Goal: Task Accomplishment & Management: Manage account settings

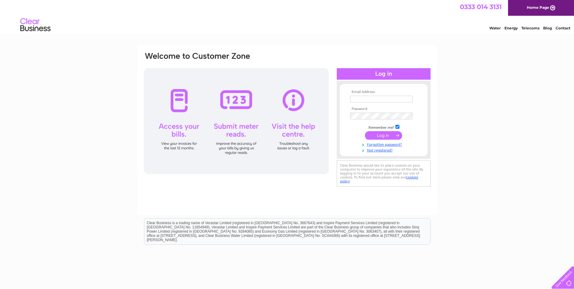
type input "[EMAIL_ADDRESS][DOMAIN_NAME]"
click at [385, 137] on input "submit" at bounding box center [383, 135] width 37 height 8
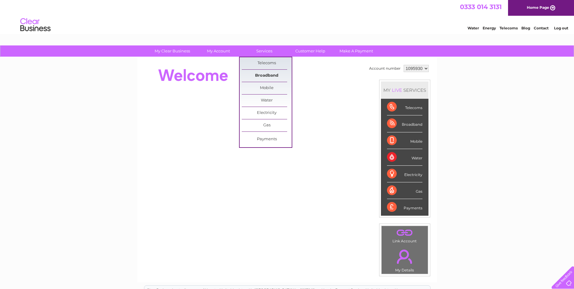
click at [262, 74] on link "Broadband" at bounding box center [267, 76] width 50 height 12
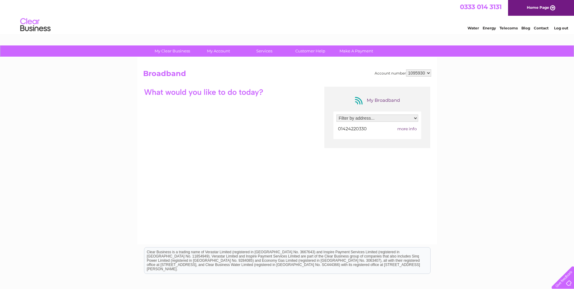
click at [415, 118] on select "Filter by address... [STREET_ADDRESS]" at bounding box center [378, 117] width 82 height 7
select select "2206278"
click at [337, 114] on select "Filter by address... 5 Buckhurst Place, Bexhill-On-Sea, East Sussex, TN39 3NY" at bounding box center [378, 117] width 82 height 7
click at [405, 129] on span "more info" at bounding box center [407, 128] width 19 height 5
click at [401, 129] on span "more info" at bounding box center [407, 128] width 19 height 5
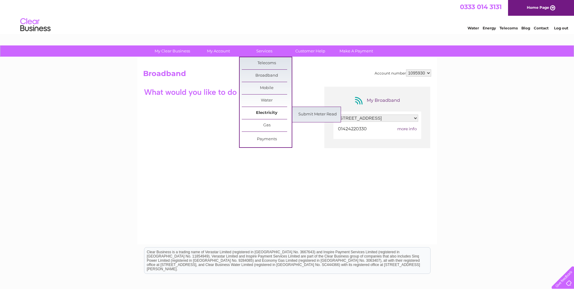
click at [262, 111] on link "Electricity" at bounding box center [267, 113] width 50 height 12
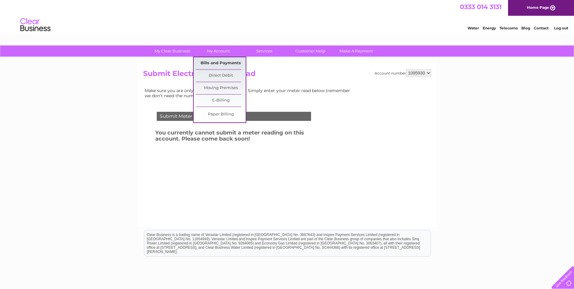
click at [217, 62] on link "Bills and Payments" at bounding box center [221, 63] width 50 height 12
